Goal: Task Accomplishment & Management: Manage account settings

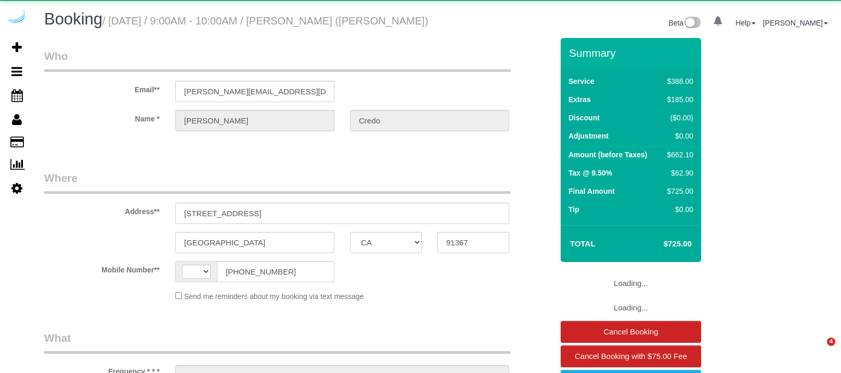
select select "CA"
select select "string:[GEOGRAPHIC_DATA]"
select select "object:666"
select select "5"
select select "spot1"
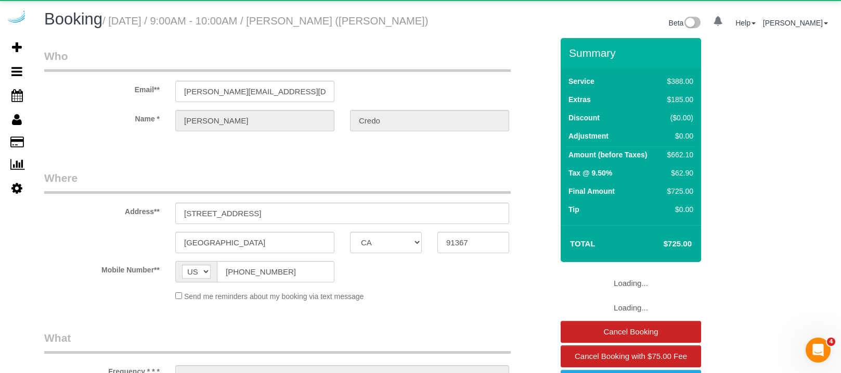
select select "number:9"
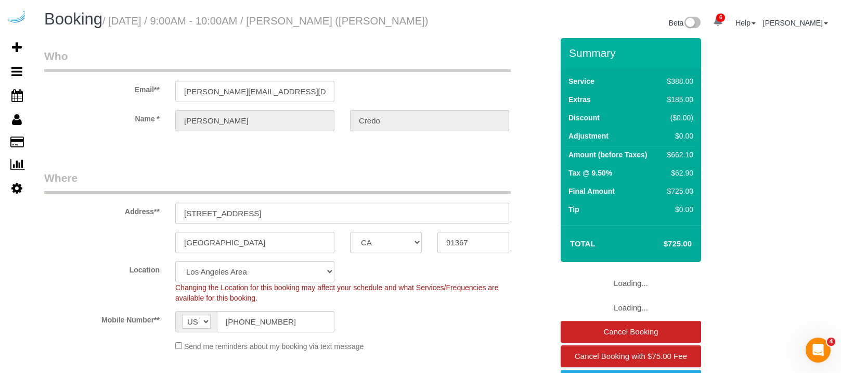
select select "object:878"
select select "spot6"
click at [319, 139] on div at bounding box center [342, 140] width 334 height 3
click at [365, 23] on small "/ [DATE] / 9:00AM - 10:00AM / [PERSON_NAME] ([PERSON_NAME])" at bounding box center [265, 20] width 326 height 11
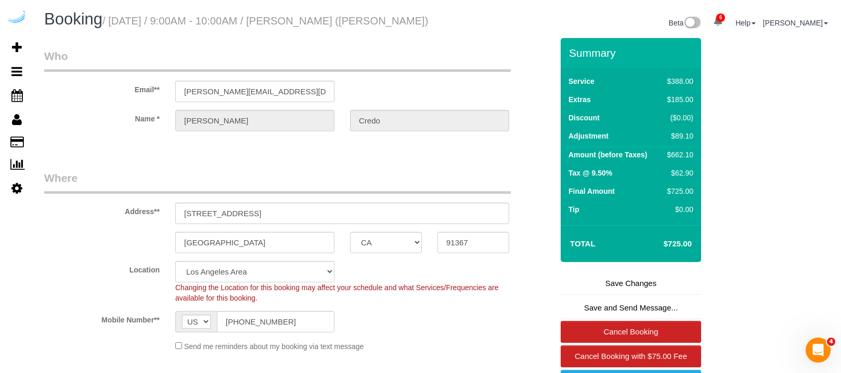
click at [365, 23] on small "/ [DATE] / 9:00AM - 10:00AM / [PERSON_NAME] ([PERSON_NAME])" at bounding box center [265, 20] width 326 height 11
